Goal: Information Seeking & Learning: Learn about a topic

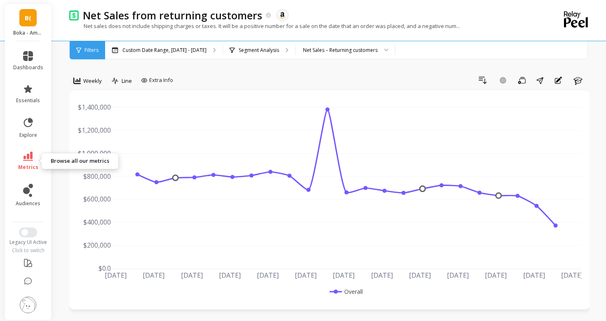
click at [32, 158] on icon at bounding box center [28, 156] width 10 height 9
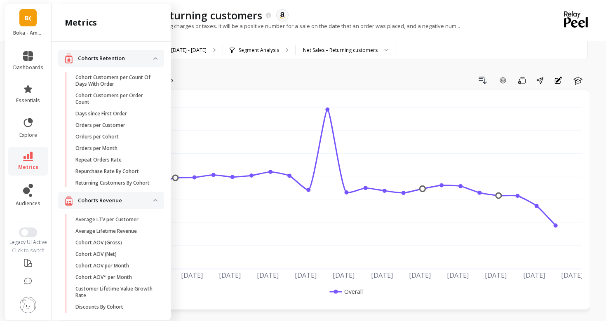
scroll to position [863, 0]
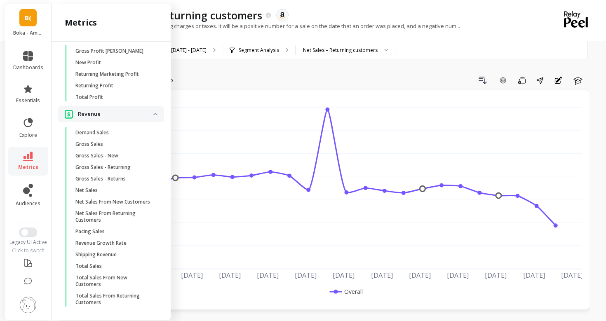
click at [32, 158] on icon at bounding box center [28, 156] width 10 height 9
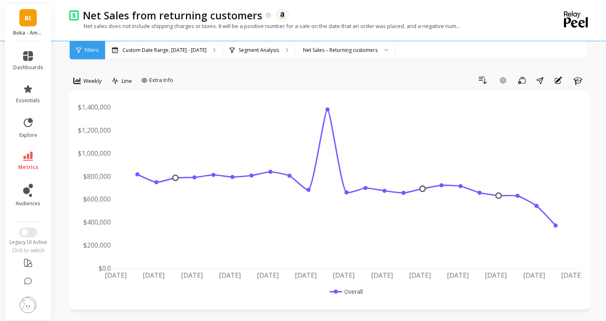
scroll to position [0, 0]
click at [89, 56] on div "Filters" at bounding box center [87, 50] width 35 height 18
click at [141, 48] on p "Custom Date Range, [DATE] - [DATE]" at bounding box center [164, 50] width 84 height 7
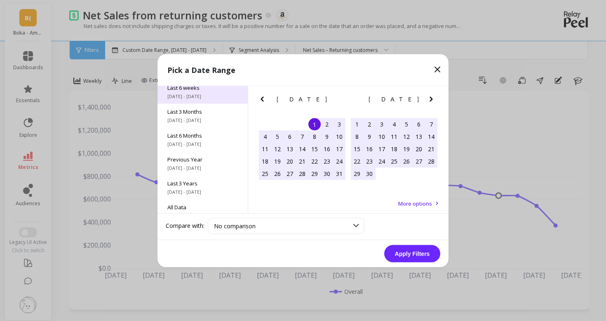
scroll to position [112, 0]
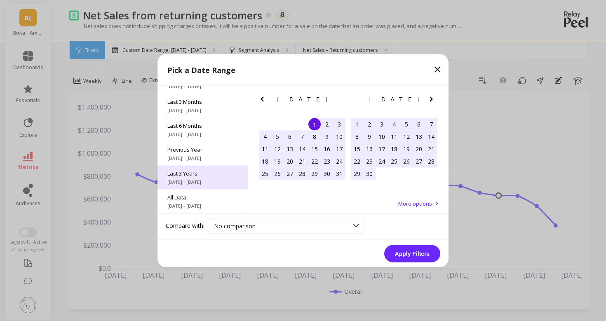
click at [207, 181] on span "[DATE] - [DATE]" at bounding box center [202, 181] width 70 height 7
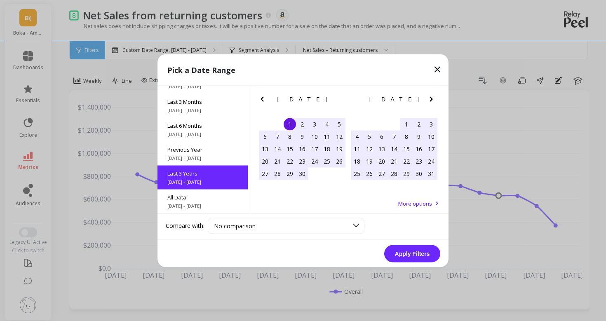
scroll to position [0, 0]
click at [405, 255] on button "Apply Filters" at bounding box center [412, 253] width 56 height 17
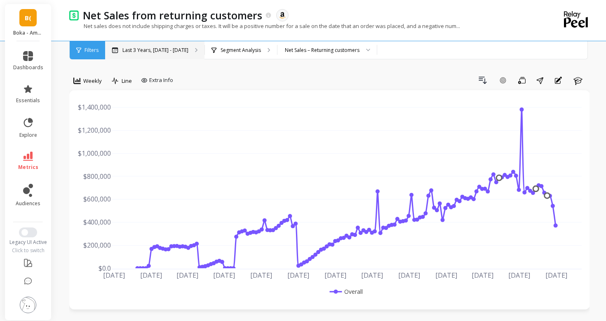
click at [180, 49] on p "Last 3 Years, [DATE] - [DATE]" at bounding box center [155, 50] width 66 height 7
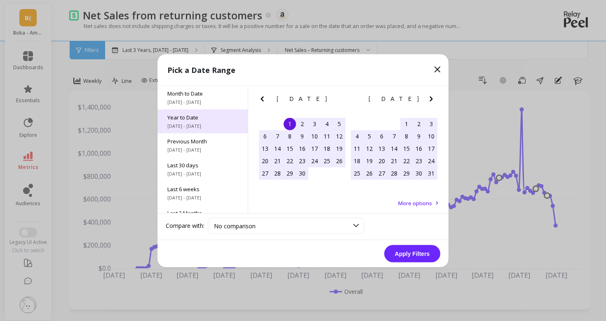
click at [210, 123] on span "[DATE] - [DATE]" at bounding box center [202, 125] width 70 height 7
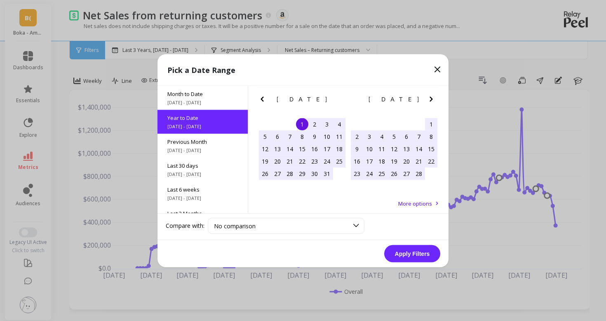
click at [259, 101] on icon "Previous Month" at bounding box center [262, 99] width 10 height 10
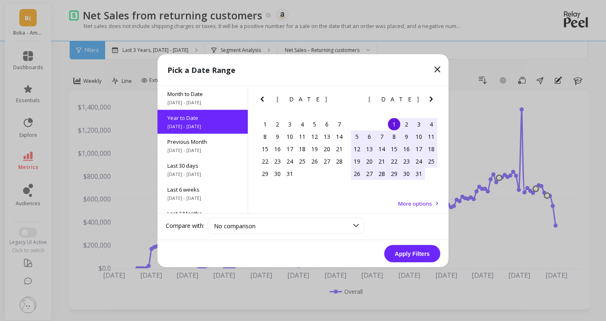
click at [260, 100] on icon "Previous Month" at bounding box center [262, 99] width 10 height 10
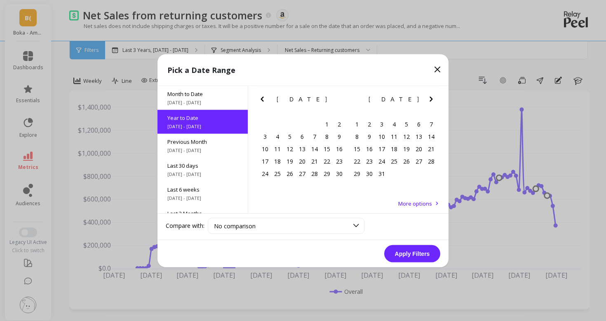
click at [260, 100] on icon "Previous Month" at bounding box center [262, 99] width 10 height 10
click at [277, 120] on div "1" at bounding box center [277, 124] width 12 height 12
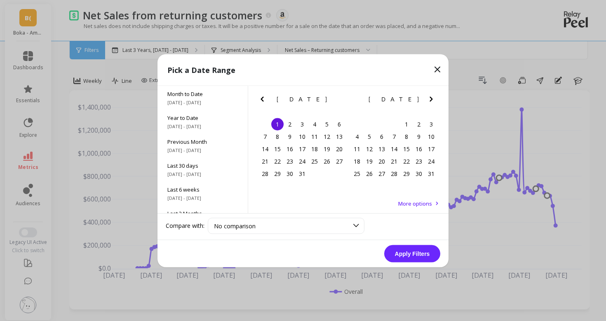
click at [411, 258] on button "Apply Filters" at bounding box center [412, 253] width 56 height 17
click at [434, 96] on icon "Next Month" at bounding box center [431, 99] width 10 height 10
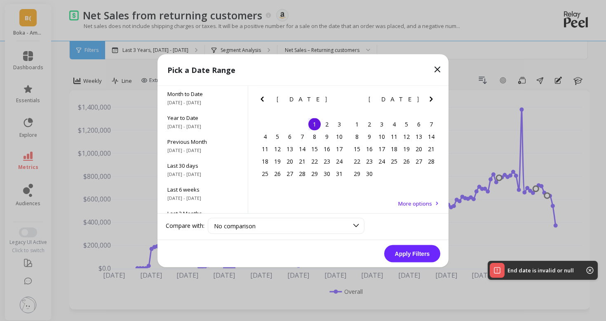
click at [434, 96] on icon "Next Month" at bounding box center [431, 99] width 10 height 10
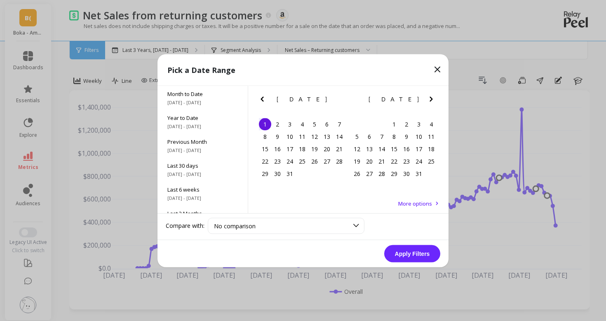
click at [434, 96] on icon "Next Month" at bounding box center [431, 99] width 10 height 10
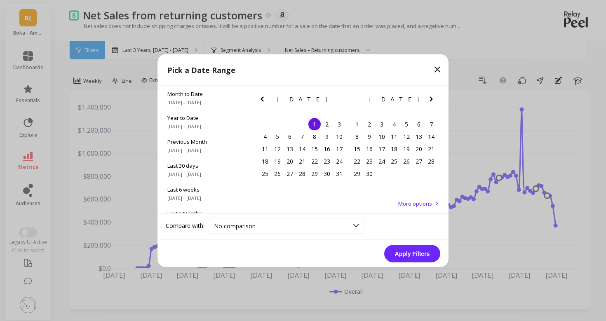
click at [434, 96] on icon "Next Month" at bounding box center [431, 99] width 10 height 10
click at [432, 98] on icon "Next Month" at bounding box center [431, 98] width 3 height 5
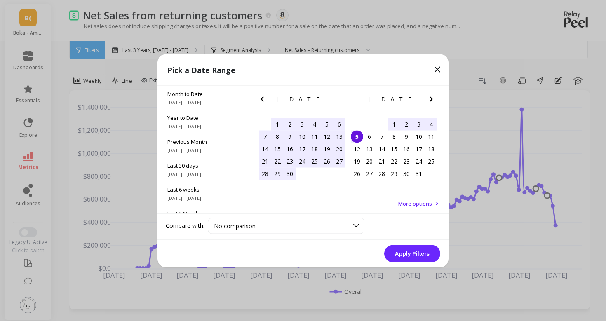
click at [356, 140] on div "5" at bounding box center [357, 136] width 12 height 12
click at [408, 254] on button "Apply Filters" at bounding box center [412, 253] width 56 height 17
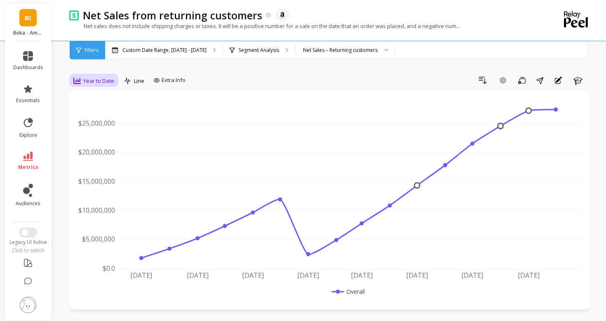
click at [108, 80] on span "Year to Date" at bounding box center [98, 81] width 31 height 8
click at [106, 124] on div "Weekly" at bounding box center [99, 131] width 57 height 14
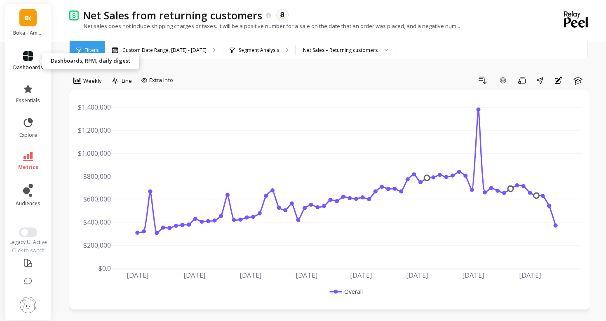
click at [16, 56] on link "dashboards" at bounding box center [28, 61] width 30 height 20
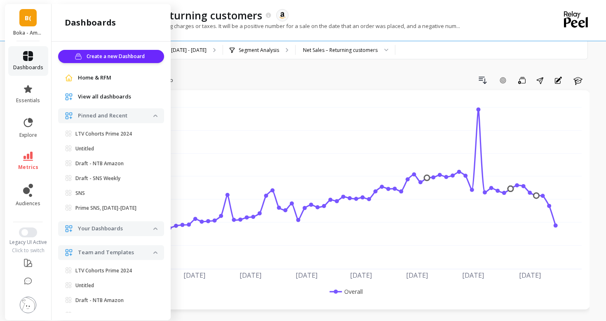
click at [23, 56] on icon at bounding box center [28, 56] width 10 height 10
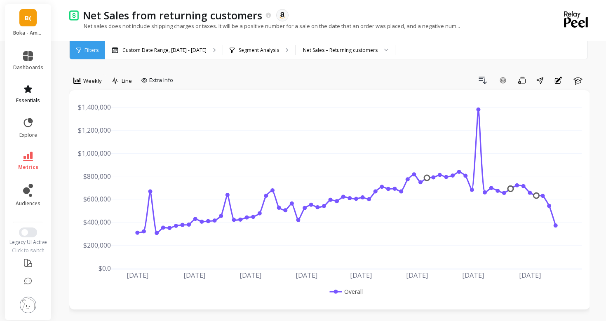
click at [33, 87] on link "essentials" at bounding box center [28, 94] width 30 height 20
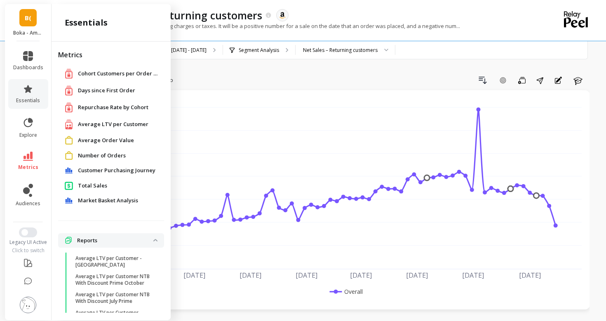
click at [90, 94] on span "Days since First Order" at bounding box center [106, 91] width 57 height 8
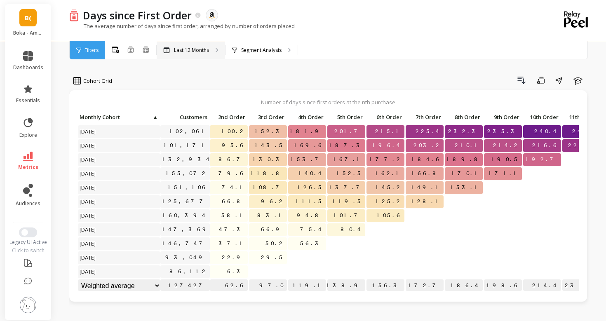
click at [199, 45] on div "Last 12 Months" at bounding box center [191, 50] width 68 height 18
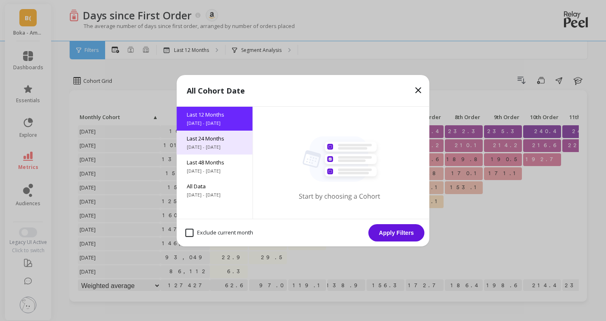
click at [220, 151] on div "Last 24 Months [DATE] - [DATE]" at bounding box center [215, 143] width 76 height 24
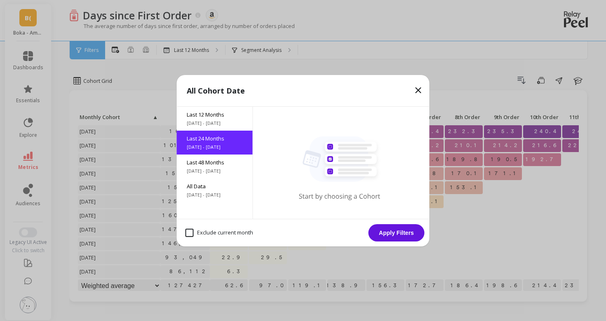
click at [392, 234] on button "Apply Filters" at bounding box center [397, 232] width 56 height 17
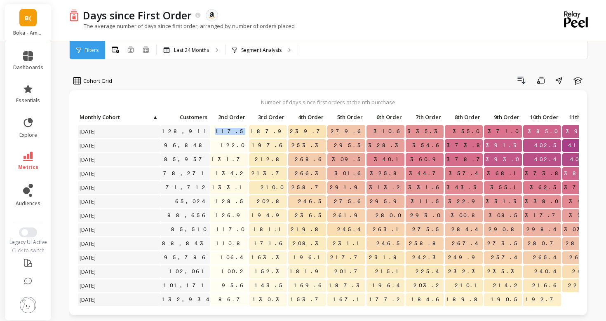
drag, startPoint x: 232, startPoint y: 131, endPoint x: 246, endPoint y: 131, distance: 14.0
click at [246, 131] on p "117.5" at bounding box center [229, 131] width 38 height 12
drag, startPoint x: 228, startPoint y: 215, endPoint x: 245, endPoint y: 215, distance: 17.3
click at [245, 215] on p "126.9" at bounding box center [229, 215] width 38 height 12
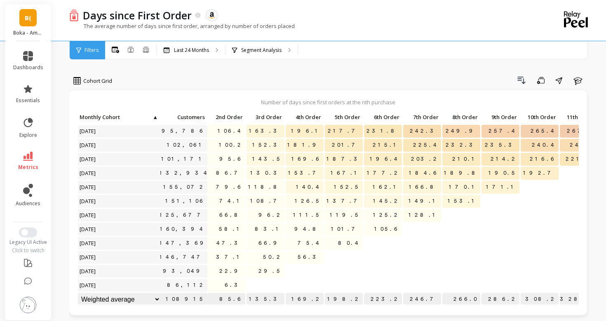
scroll to position [0, 2]
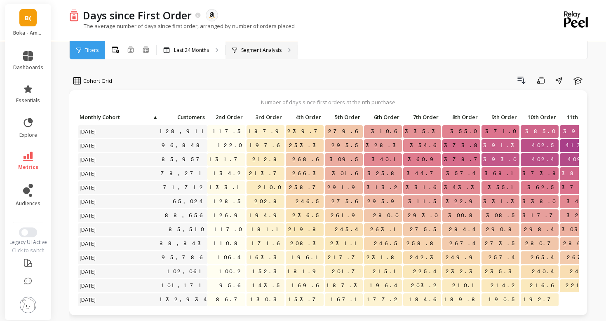
click at [244, 52] on p "Segment Analysis" at bounding box center [261, 50] width 40 height 7
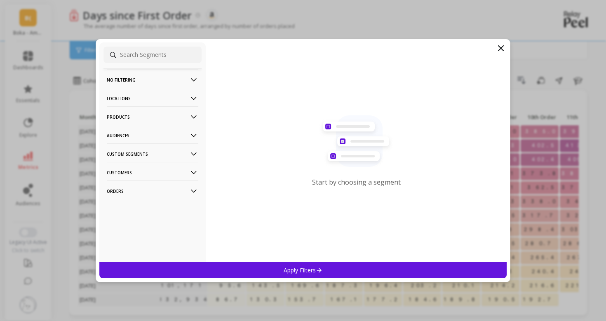
click at [136, 112] on p "Products" at bounding box center [153, 116] width 92 height 21
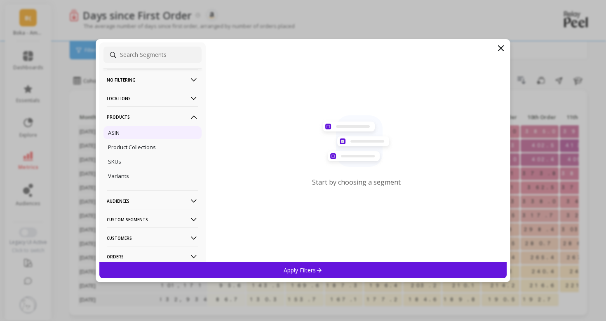
click at [140, 134] on div "ASIN" at bounding box center [152, 132] width 98 height 13
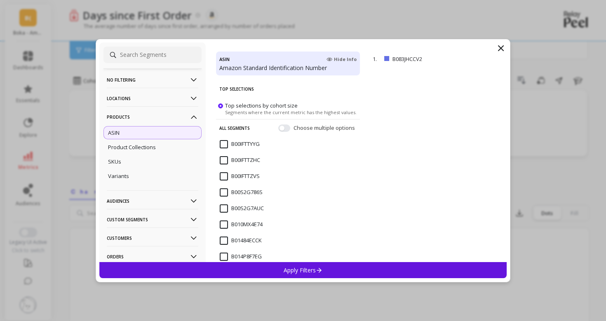
click at [362, 268] on div "Apply Filters" at bounding box center [302, 270] width 407 height 16
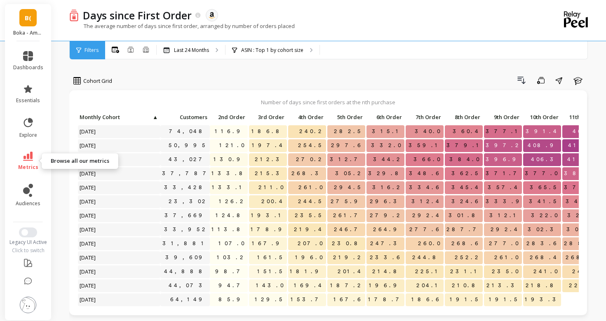
click at [32, 155] on icon at bounding box center [28, 156] width 10 height 9
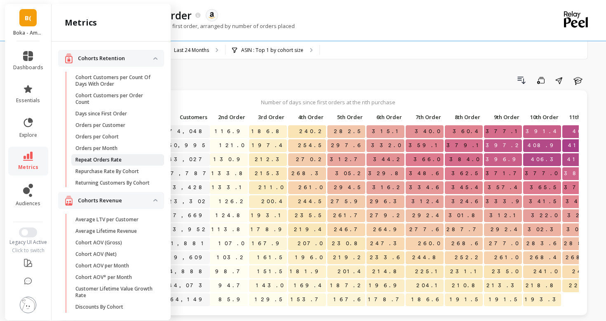
click at [94, 161] on p "Repeat Orders Rate" at bounding box center [98, 160] width 46 height 7
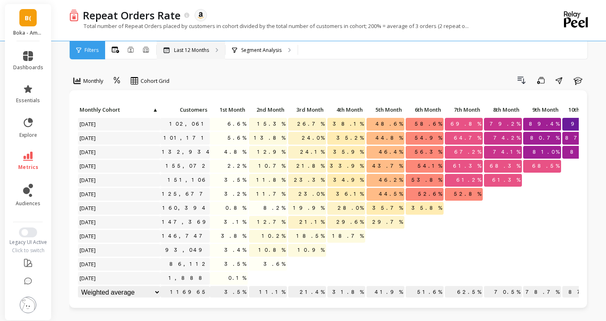
click at [181, 49] on p "Last 12 Months" at bounding box center [191, 50] width 35 height 7
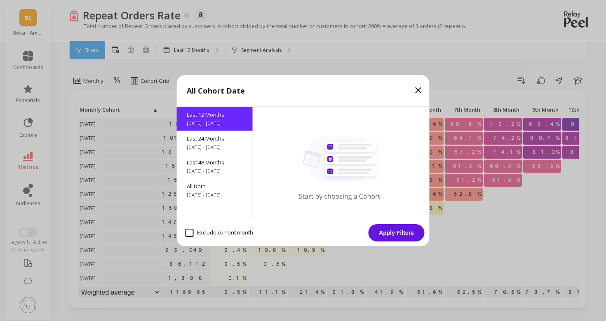
click at [232, 229] on month "Exclude current month" at bounding box center [219, 233] width 68 height 8
checkbox month "true"
click at [387, 232] on button "Apply Filters" at bounding box center [397, 232] width 56 height 17
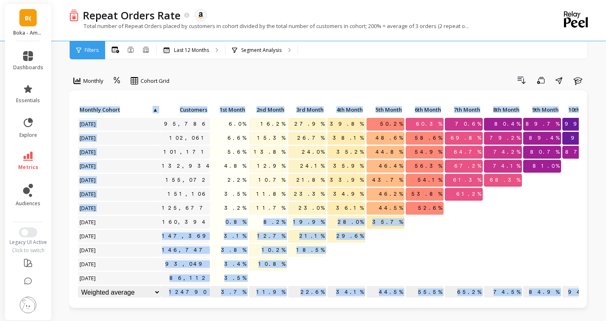
drag, startPoint x: 77, startPoint y: 221, endPoint x: 234, endPoint y: 216, distance: 157.1
click at [234, 216] on div "Click to create an audience 95,786 6.0% 16.2% 27.9% 39.8% 50.2% 60.3% 70.6% 80.…" at bounding box center [328, 199] width 518 height 218
click at [428, 235] on p at bounding box center [425, 233] width 38 height 6
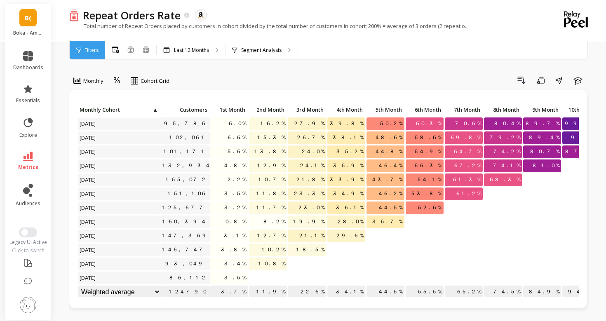
scroll to position [3, 0]
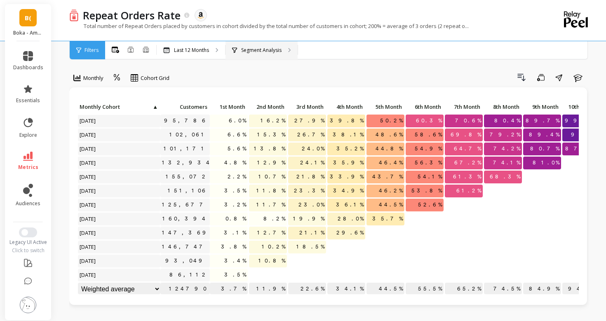
click at [252, 51] on p "Segment Analysis" at bounding box center [261, 50] width 40 height 7
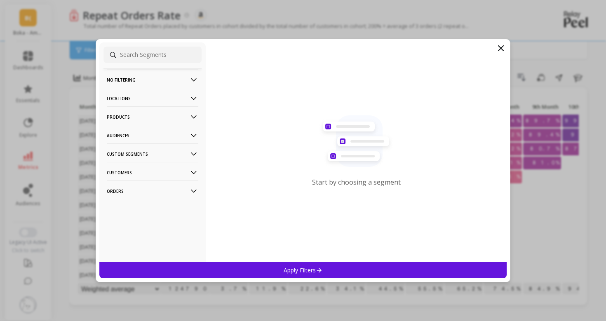
click at [139, 123] on p "Products" at bounding box center [153, 116] width 92 height 21
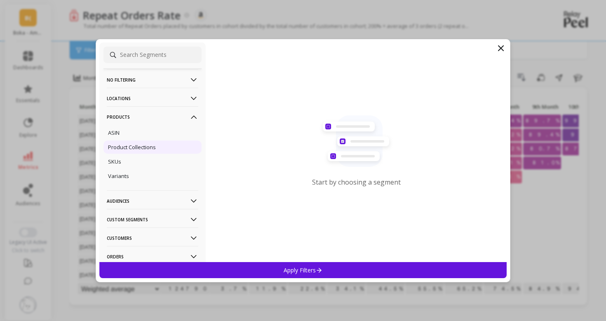
click at [146, 143] on div "Product Collections" at bounding box center [152, 147] width 98 height 13
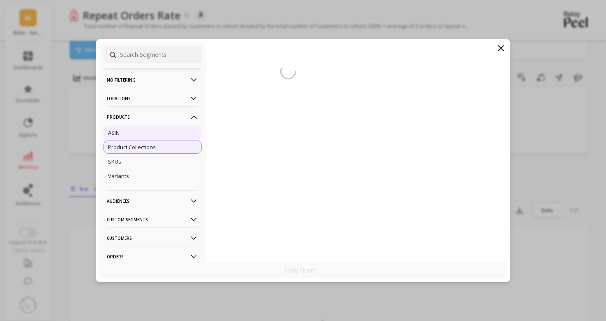
click at [145, 139] on div "ASIN" at bounding box center [152, 132] width 98 height 13
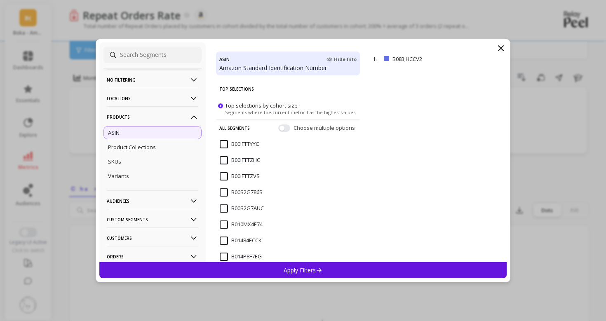
click at [357, 272] on div "Apply Filters" at bounding box center [302, 270] width 407 height 16
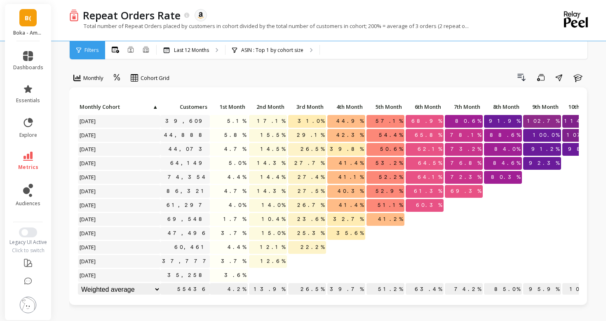
click at [98, 50] on span "Filters" at bounding box center [92, 50] width 14 height 7
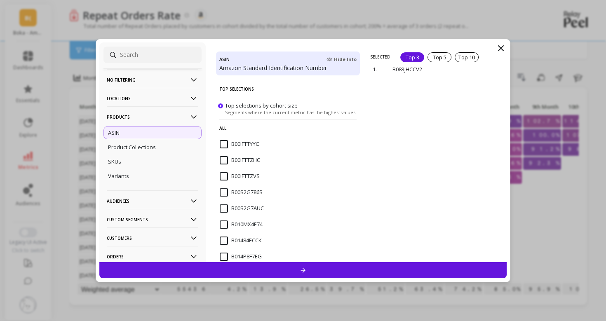
click at [419, 56] on div "Top 3" at bounding box center [412, 57] width 24 height 10
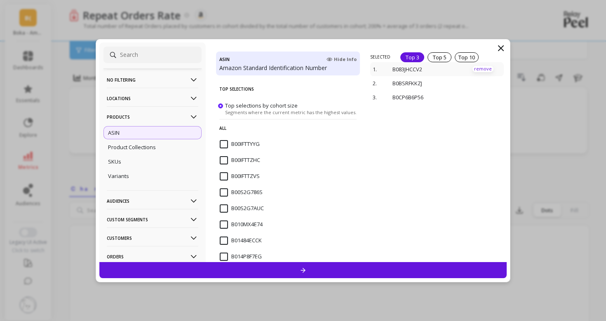
click at [481, 70] on p "remove" at bounding box center [482, 69] width 21 height 6
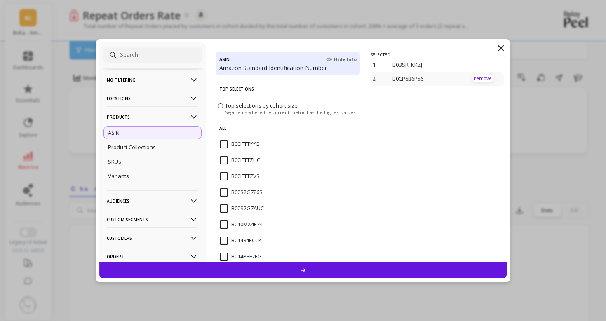
click at [478, 76] on p "remove" at bounding box center [482, 78] width 21 height 6
click at [416, 273] on div at bounding box center [302, 270] width 407 height 16
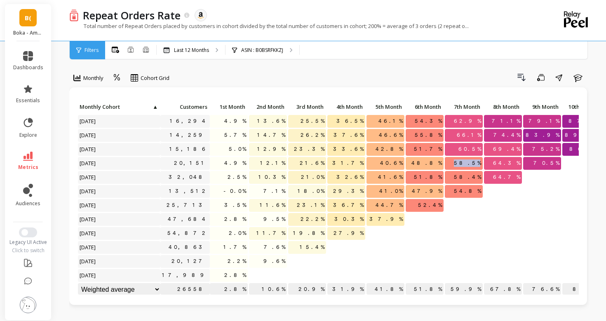
drag, startPoint x: 479, startPoint y: 164, endPoint x: 459, endPoint y: 164, distance: 19.8
click at [459, 164] on p "58.5%" at bounding box center [464, 163] width 38 height 12
drag, startPoint x: 498, startPoint y: 148, endPoint x: 518, endPoint y: 148, distance: 19.8
click at [518, 148] on p "69.4%" at bounding box center [503, 149] width 38 height 12
drag, startPoint x: 537, startPoint y: 138, endPoint x: 558, endPoint y: 138, distance: 21.0
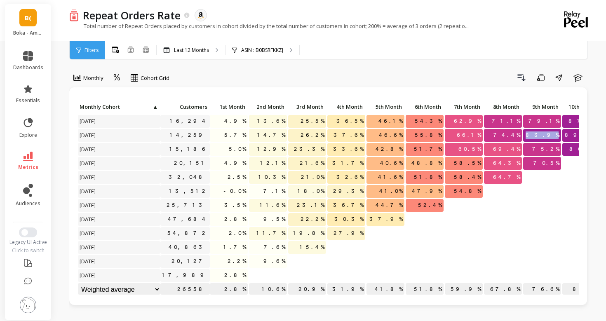
click at [558, 138] on p "83.9%" at bounding box center [542, 135] width 38 height 12
click at [23, 89] on icon at bounding box center [28, 89] width 10 height 10
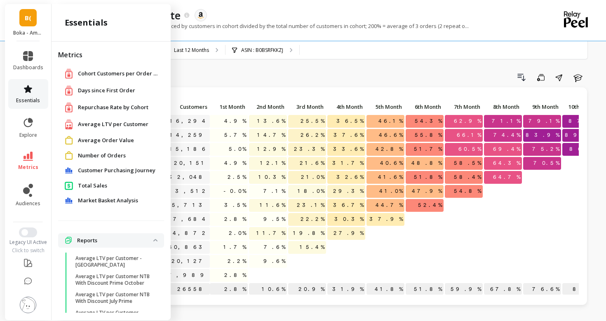
click at [29, 89] on icon at bounding box center [28, 89] width 8 height 8
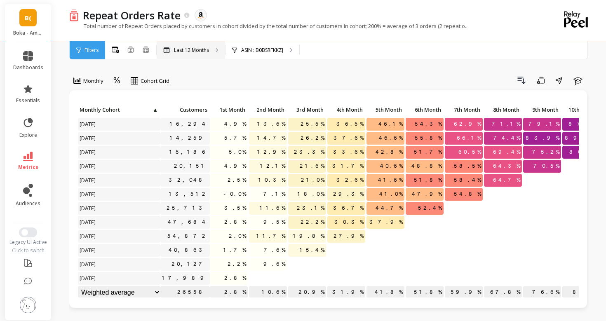
click at [200, 52] on p "Last 12 Months" at bounding box center [191, 50] width 35 height 7
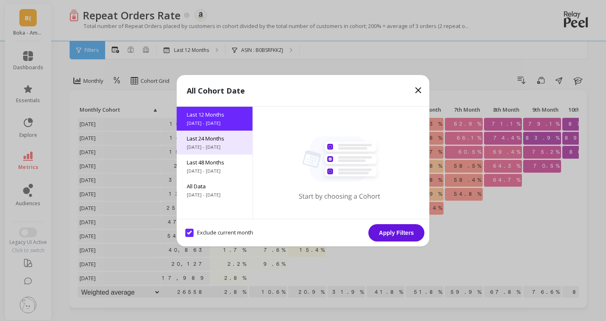
click at [210, 146] on span "[DATE] - [DATE]" at bounding box center [215, 147] width 56 height 7
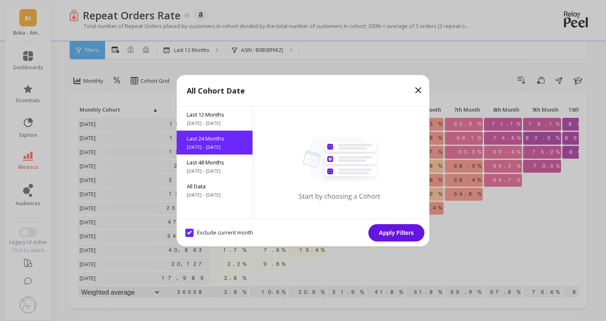
click at [416, 238] on button "Apply Filters" at bounding box center [397, 232] width 56 height 17
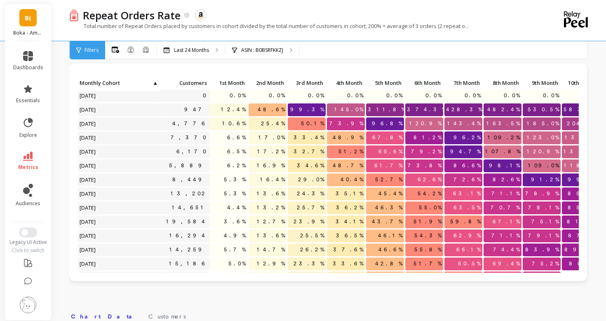
scroll to position [31, 0]
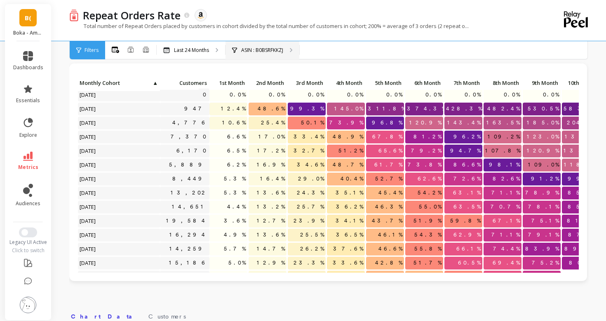
click at [247, 55] on div "ASIN : B0BSRFKKZJ" at bounding box center [262, 50] width 74 height 18
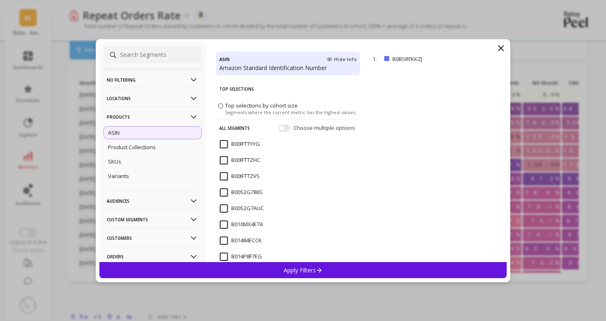
click at [297, 124] on span "Choose multiple options" at bounding box center [324, 128] width 63 height 8
click at [291, 126] on div "Choose multiple options" at bounding box center [317, 128] width 78 height 8
click at [285, 127] on button "button" at bounding box center [284, 127] width 12 height 7
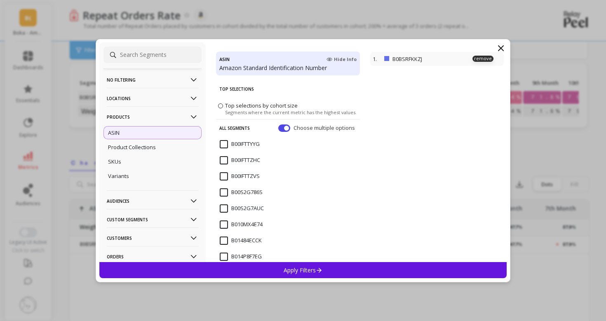
click at [388, 60] on p at bounding box center [386, 58] width 5 height 5
click at [481, 56] on p "remove" at bounding box center [482, 59] width 21 height 6
click at [284, 128] on button "button" at bounding box center [284, 127] width 12 height 7
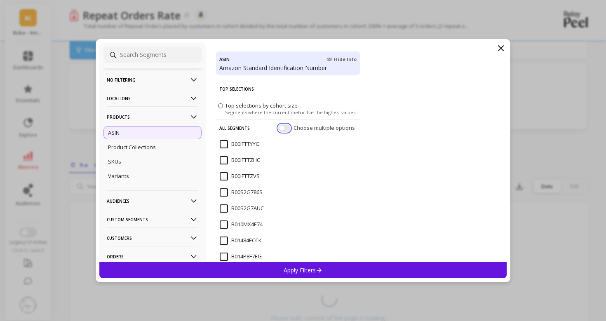
click at [284, 128] on button "button" at bounding box center [284, 127] width 12 height 7
click at [241, 113] on span "Segments where the current metric has the highest values." at bounding box center [290, 112] width 131 height 6
click at [0, 0] on input "Top selections by cohort size Segments where the current metric has the highest…" at bounding box center [0, 0] width 0 height 0
click at [291, 129] on div "Choose multiple options" at bounding box center [317, 128] width 78 height 8
click at [300, 272] on p "Apply Filters" at bounding box center [303, 270] width 39 height 8
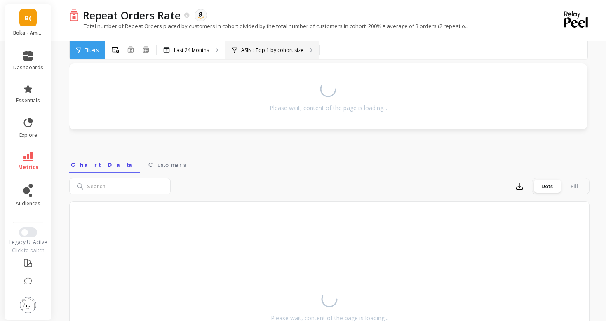
click at [241, 47] on div "ASIN : Top 1 by cohort size" at bounding box center [267, 50] width 71 height 7
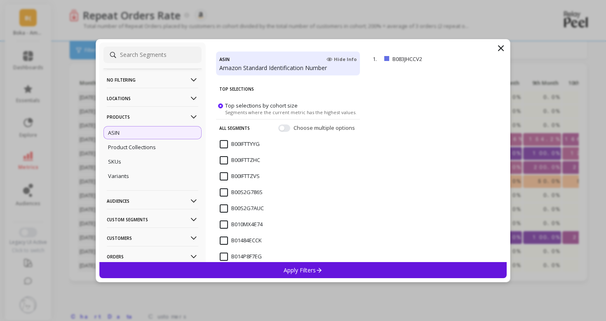
click at [316, 263] on div "Apply Filters" at bounding box center [302, 270] width 407 height 16
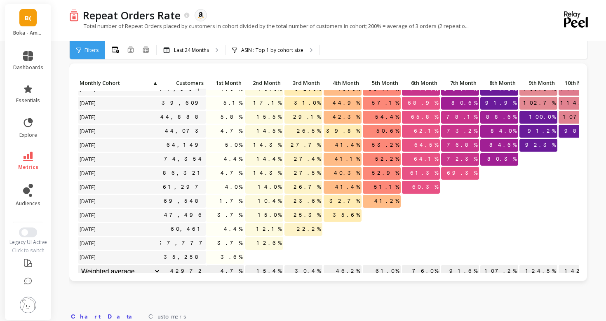
scroll to position [163, 4]
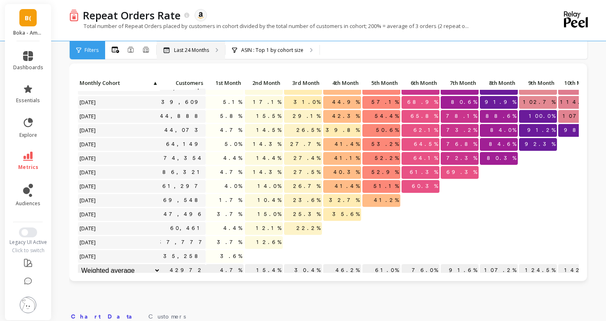
click at [185, 52] on p "Last 24 Months" at bounding box center [191, 50] width 35 height 7
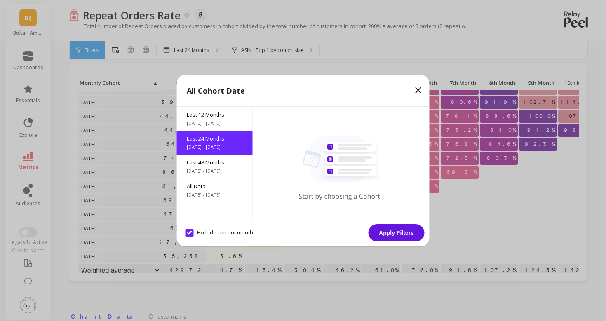
click at [199, 230] on month "Exclude current month" at bounding box center [219, 233] width 68 height 8
checkbox month "false"
click at [395, 235] on button "Apply Filters" at bounding box center [397, 232] width 56 height 17
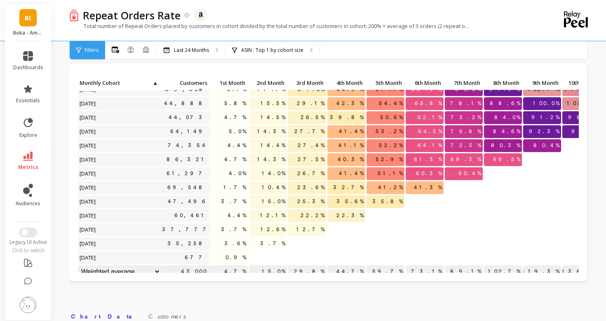
scroll to position [169, 0]
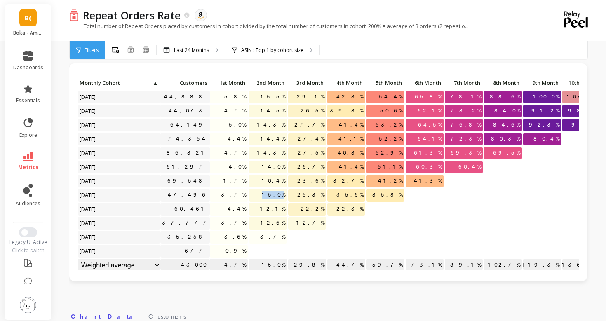
drag, startPoint x: 284, startPoint y: 195, endPoint x: 263, endPoint y: 197, distance: 21.1
click at [263, 197] on p "15.0%" at bounding box center [268, 195] width 38 height 12
drag, startPoint x: 299, startPoint y: 181, endPoint x: 321, endPoint y: 180, distance: 21.9
click at [321, 180] on p "23.6%" at bounding box center [307, 181] width 38 height 12
drag, startPoint x: 344, startPoint y: 167, endPoint x: 363, endPoint y: 168, distance: 18.6
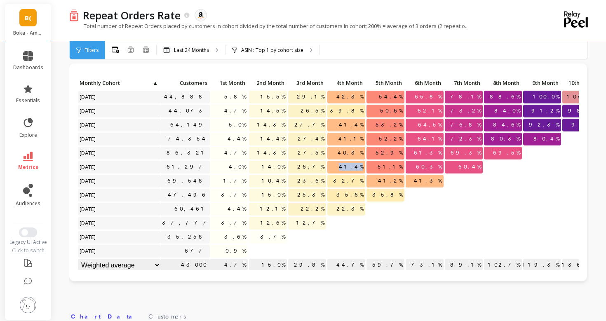
click at [363, 168] on p "41.4%" at bounding box center [346, 167] width 38 height 12
drag, startPoint x: 382, startPoint y: 155, endPoint x: 403, endPoint y: 155, distance: 21.0
click at [403, 155] on p "52.9%" at bounding box center [385, 153] width 38 height 12
drag, startPoint x: 419, startPoint y: 142, endPoint x: 439, endPoint y: 142, distance: 20.2
click at [439, 142] on p "64.1%" at bounding box center [425, 139] width 38 height 12
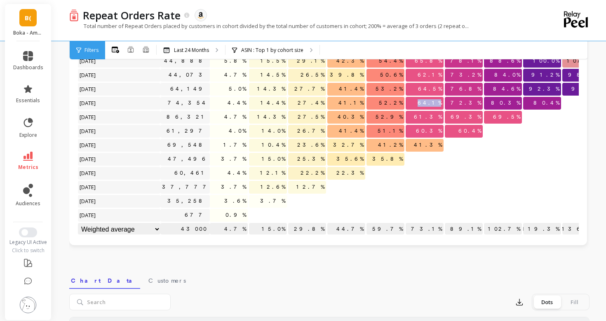
scroll to position [64, 0]
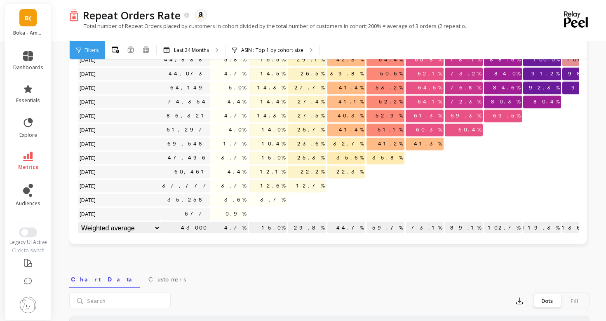
click at [85, 50] on span "Filters" at bounding box center [92, 50] width 14 height 7
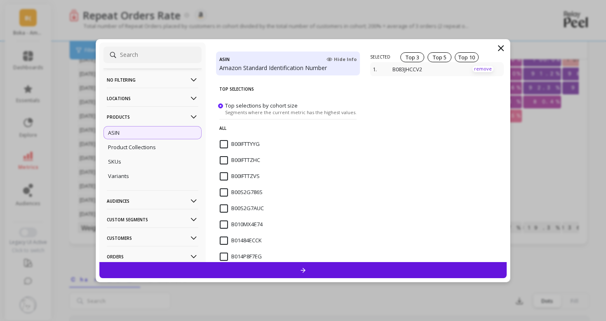
click at [476, 68] on p "remove" at bounding box center [482, 69] width 21 height 6
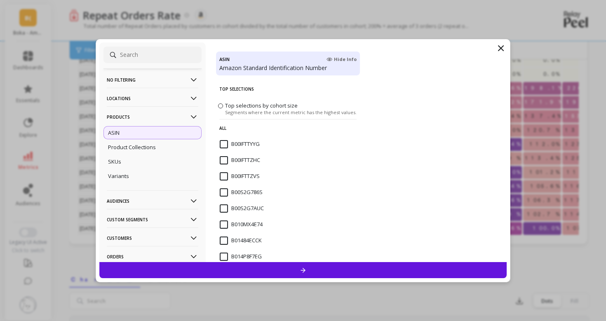
click at [316, 264] on div at bounding box center [302, 270] width 407 height 16
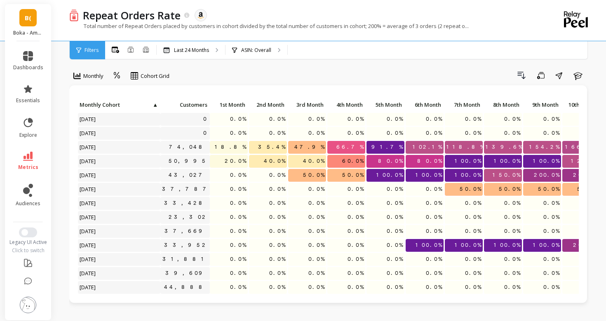
scroll to position [0, 0]
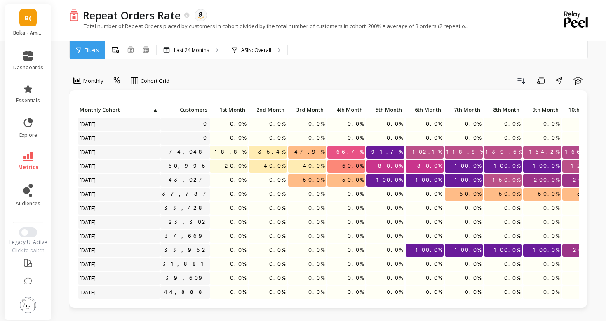
click at [86, 49] on span "Filters" at bounding box center [92, 50] width 14 height 7
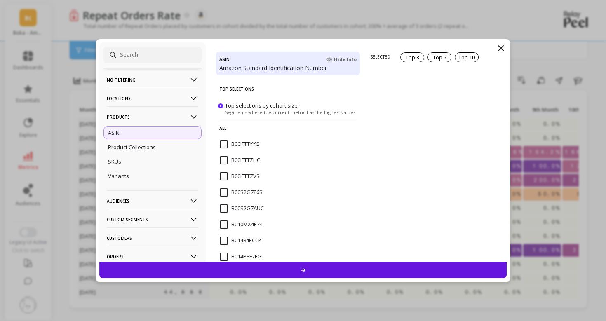
click at [123, 76] on p "No filtering" at bounding box center [153, 79] width 92 height 21
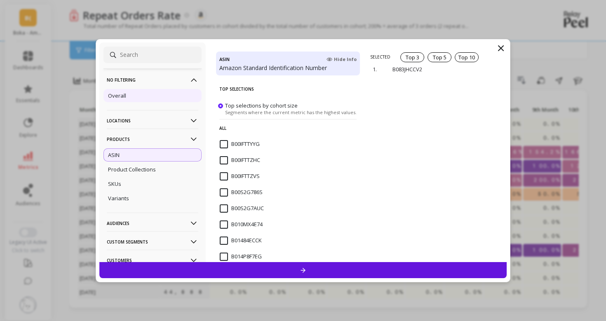
click at [130, 89] on div "Overall" at bounding box center [152, 95] width 98 height 13
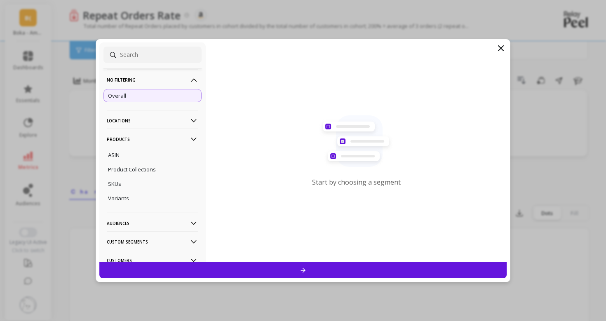
click at [257, 269] on div at bounding box center [302, 270] width 407 height 16
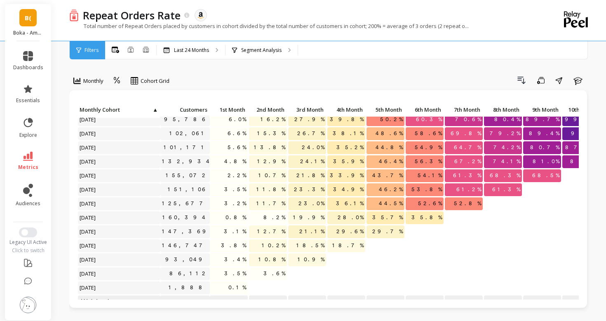
scroll to position [160, 0]
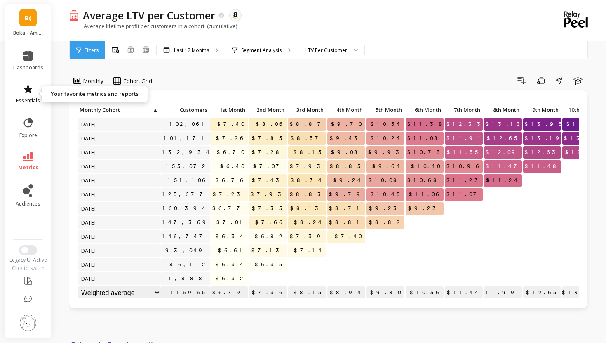
click at [29, 87] on icon at bounding box center [28, 89] width 8 height 8
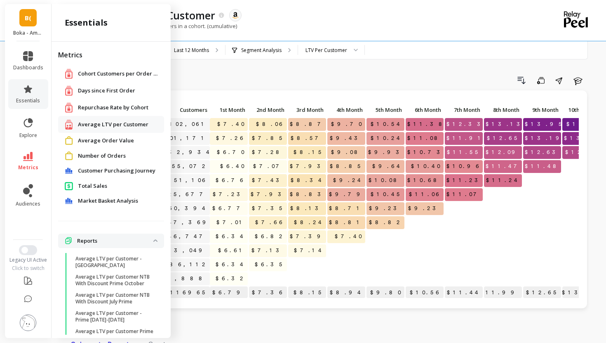
scroll to position [1, 0]
click at [7, 129] on ul "dashboards essentials explore metrics audiences" at bounding box center [28, 137] width 47 height 183
click at [26, 128] on icon at bounding box center [28, 123] width 12 height 12
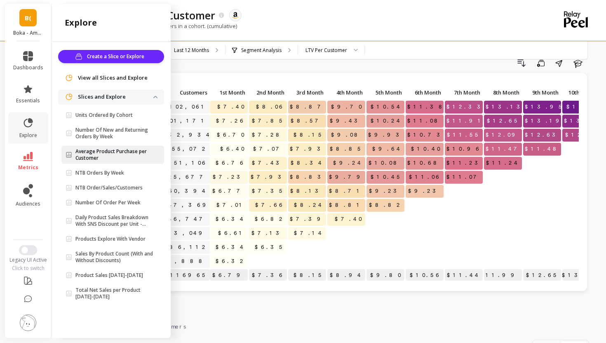
scroll to position [18, 0]
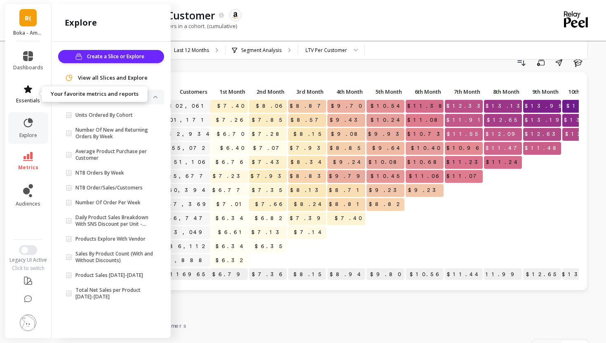
click at [28, 96] on link "essentials" at bounding box center [28, 94] width 30 height 20
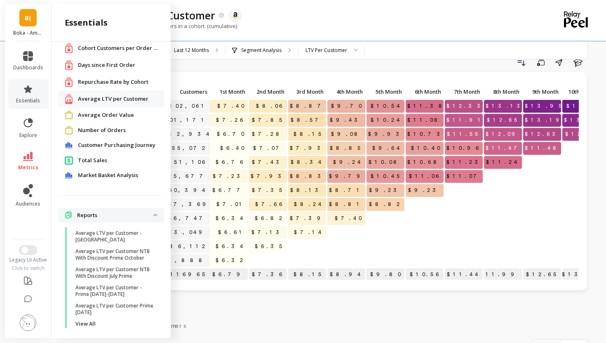
scroll to position [0, 0]
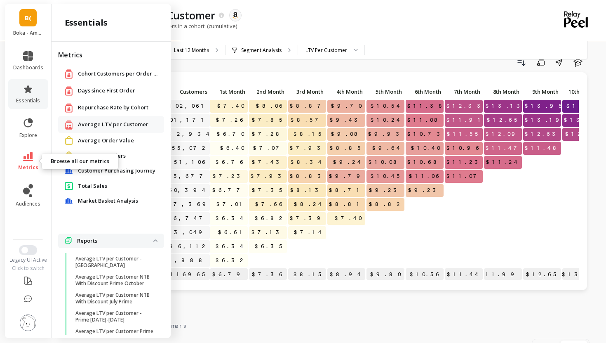
click at [26, 156] on icon at bounding box center [28, 156] width 10 height 9
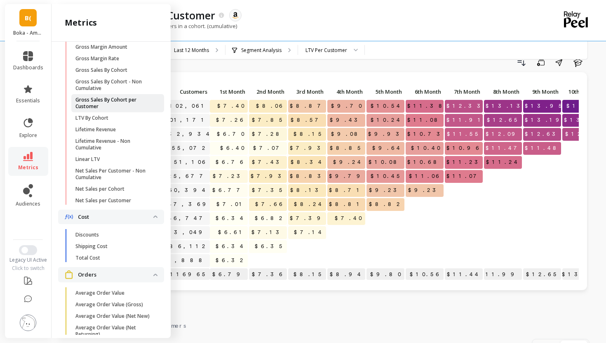
scroll to position [284, 0]
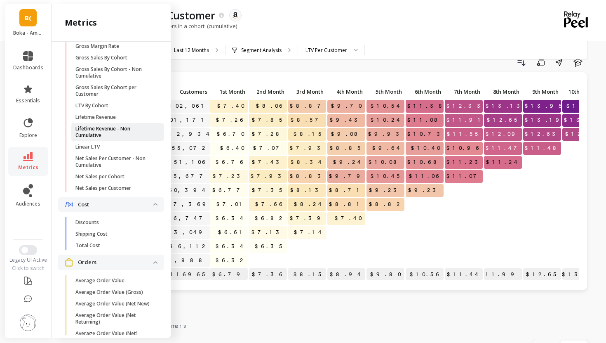
click at [96, 131] on p "Lifetime Revenue - Non Cumulative" at bounding box center [114, 131] width 79 height 13
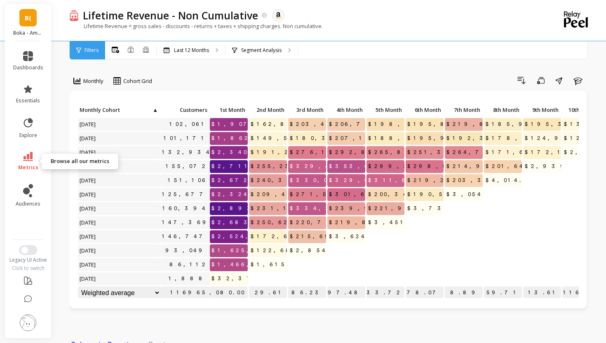
click at [26, 153] on icon at bounding box center [28, 156] width 10 height 9
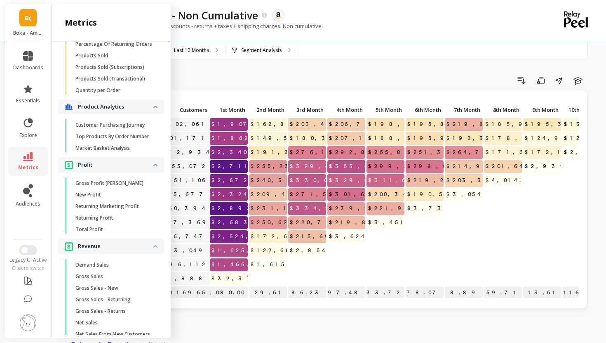
scroll to position [842, 0]
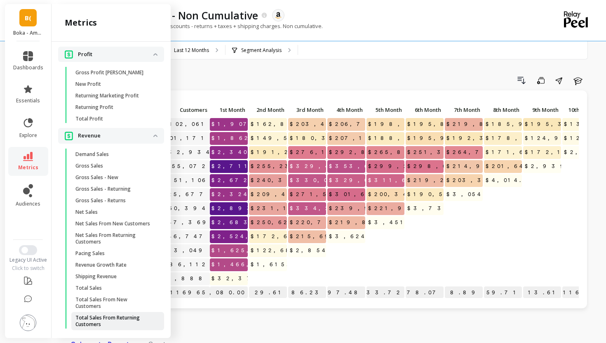
click at [108, 314] on p "Total Sales From Returning Customers" at bounding box center [114, 320] width 79 height 13
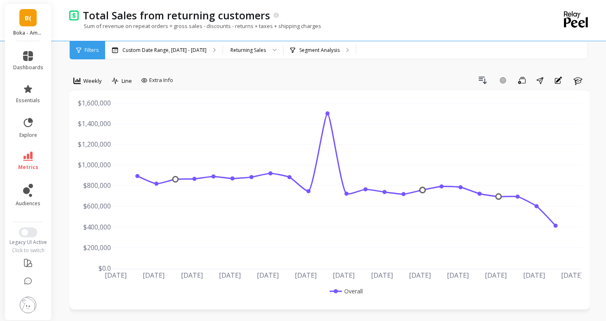
click at [18, 17] on div "B( Boka - Amazon (Essor)" at bounding box center [28, 22] width 46 height 37
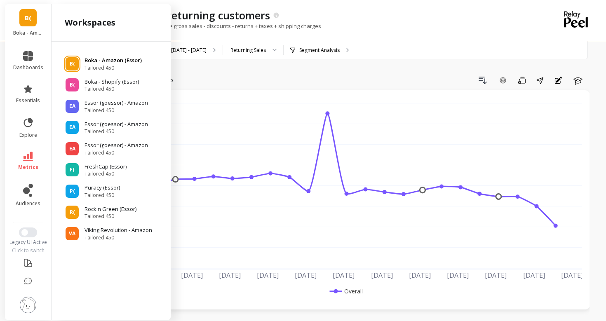
click at [78, 60] on div "B(" at bounding box center [72, 63] width 13 height 13
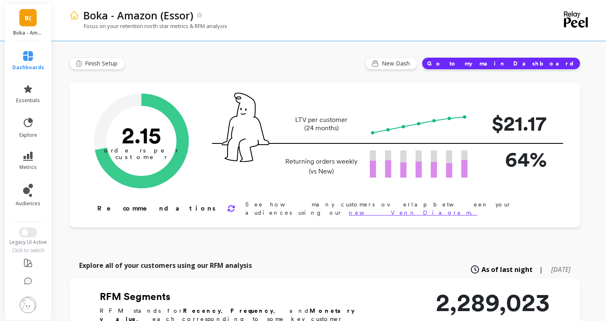
click at [35, 19] on link "B(" at bounding box center [27, 17] width 17 height 17
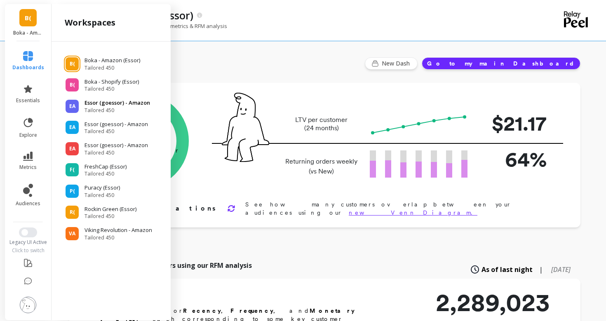
click at [75, 111] on div "EA" at bounding box center [72, 106] width 13 height 13
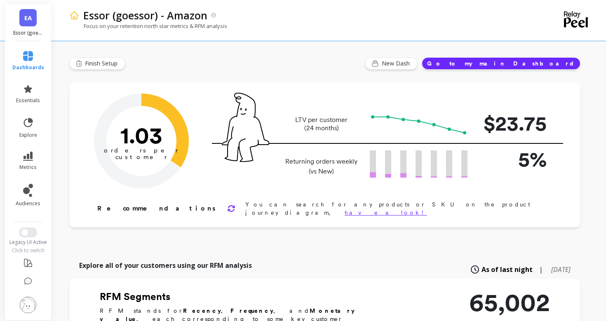
click at [30, 23] on link "EA" at bounding box center [27, 17] width 17 height 17
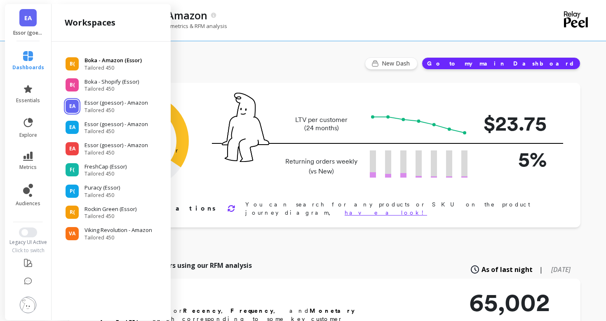
click at [71, 68] on div "B(" at bounding box center [72, 63] width 13 height 13
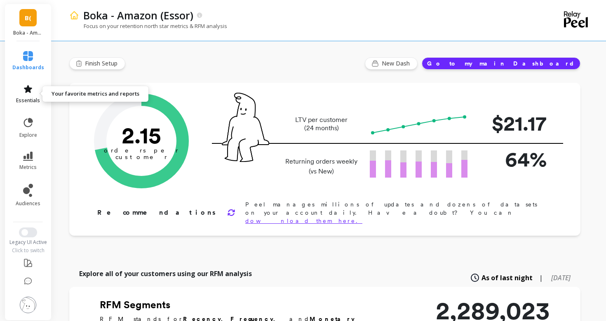
click at [26, 98] on span "essentials" at bounding box center [28, 100] width 24 height 7
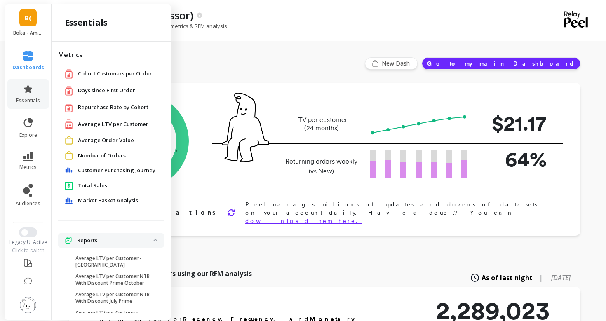
click at [94, 78] on div "Cohort Customers per Order Count Cohort Customers per Order Count" at bounding box center [113, 73] width 96 height 10
click at [96, 75] on span "Cohort Customers per Order Count" at bounding box center [119, 74] width 82 height 8
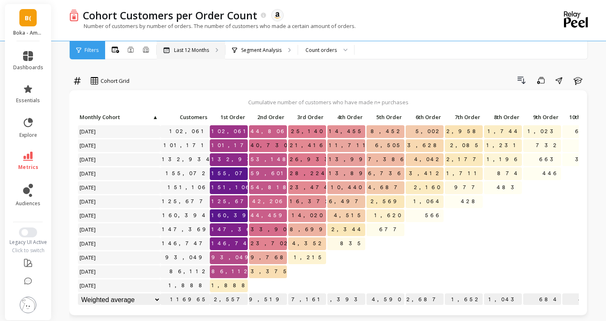
click at [174, 56] on div "Last 12 Months" at bounding box center [191, 50] width 68 height 18
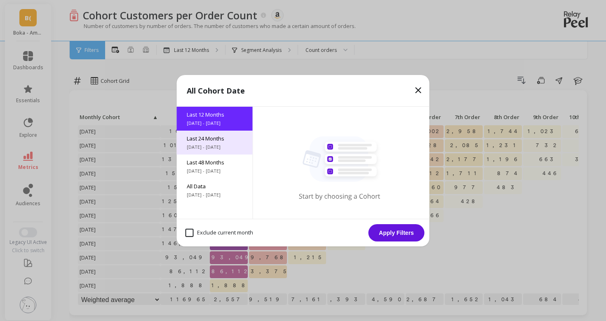
click at [194, 146] on span "[DATE] - [DATE]" at bounding box center [215, 147] width 56 height 7
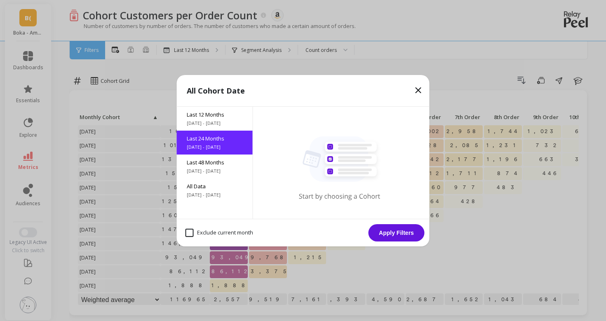
click at [204, 204] on div "Last 12 Months 10/5/2024 - 10/5/2025 Last 24 Months 10/5/2023 - 10/5/2025 Last …" at bounding box center [215, 163] width 76 height 112
click at [204, 193] on span "[DATE] - [DATE]" at bounding box center [215, 195] width 56 height 7
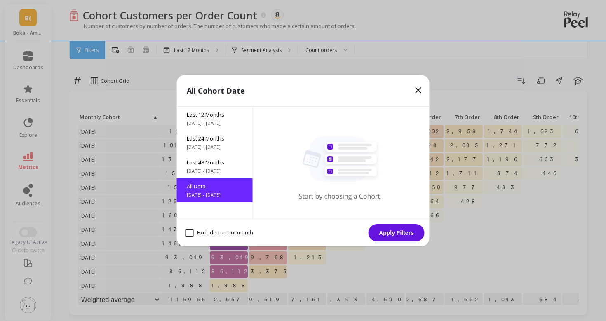
click at [203, 231] on month "Exclude current month" at bounding box center [219, 233] width 68 height 8
checkbox month "true"
click at [383, 234] on button "Apply Filters" at bounding box center [397, 232] width 56 height 17
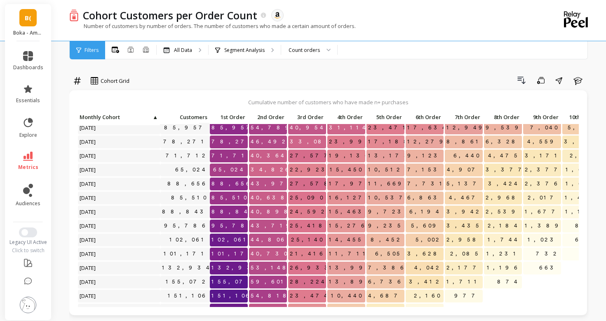
scroll to position [31, 0]
